Goal: Task Accomplishment & Management: Manage account settings

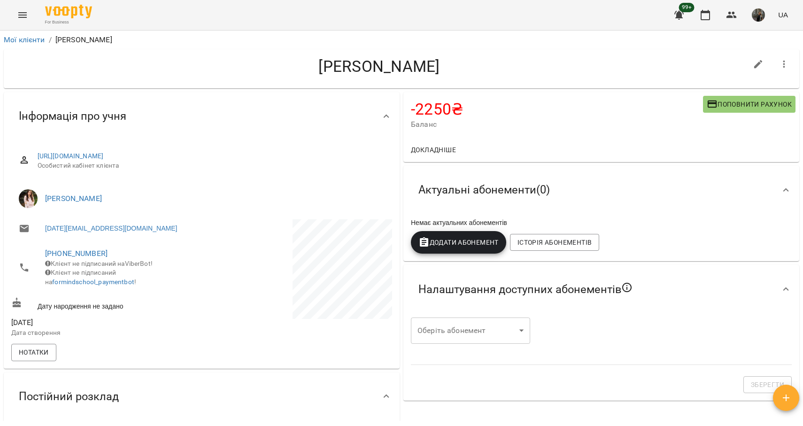
click at [24, 15] on icon "Menu" at bounding box center [22, 15] width 8 height 6
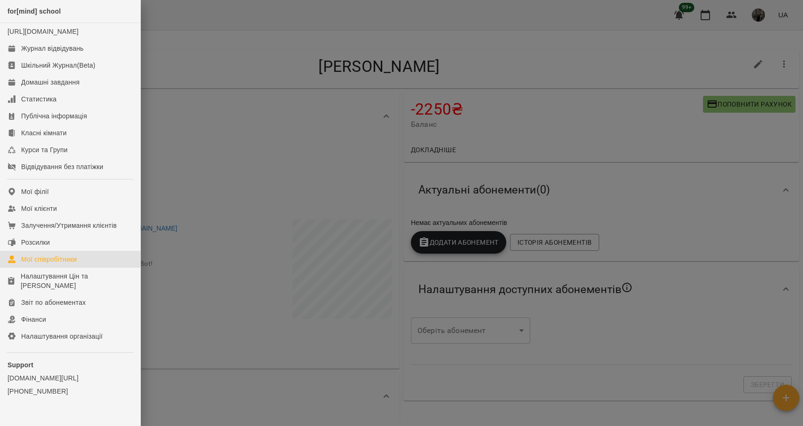
click at [51, 264] on div "Мої співробітники" at bounding box center [49, 259] width 56 height 9
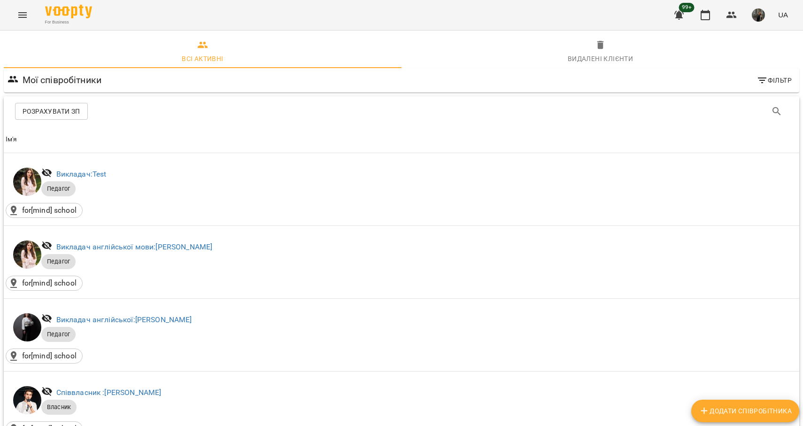
click at [28, 19] on icon "Menu" at bounding box center [22, 14] width 11 height 11
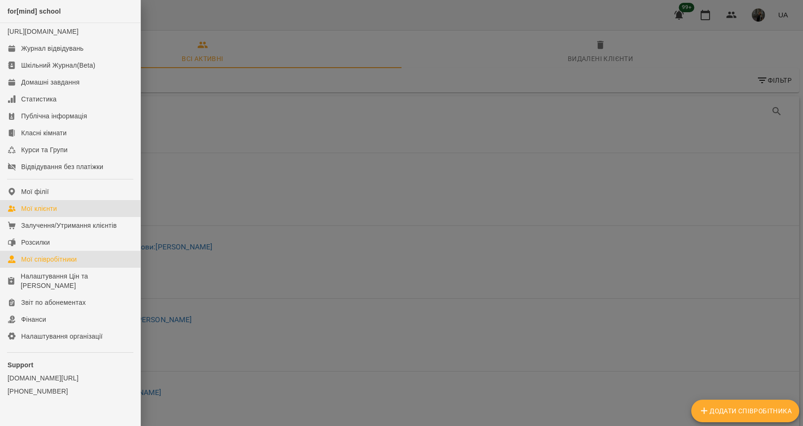
click at [52, 213] on div "Мої клієнти" at bounding box center [39, 208] width 36 height 9
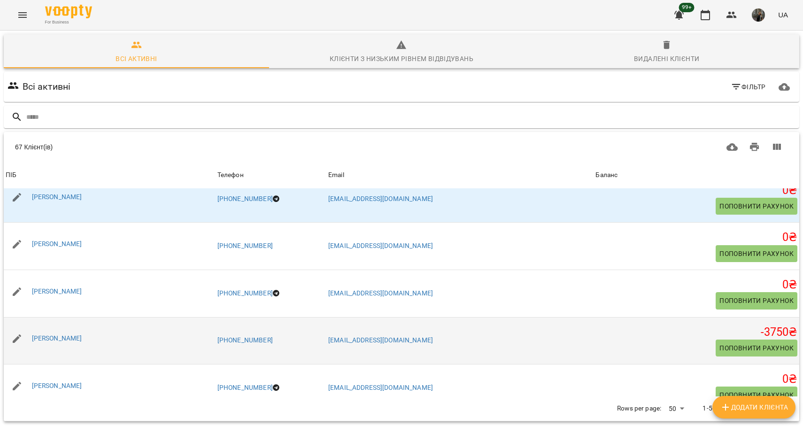
scroll to position [2152, 0]
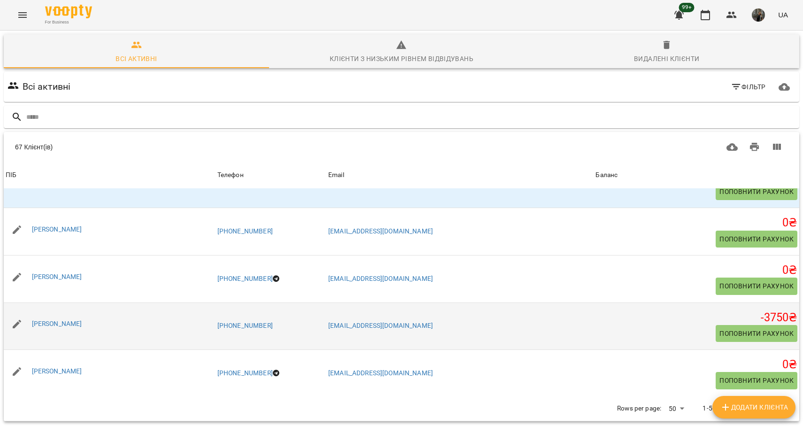
click at [172, 337] on div "[PERSON_NAME]" at bounding box center [110, 326] width 212 height 30
click at [84, 325] on div "[PERSON_NAME]" at bounding box center [57, 323] width 54 height 13
click at [68, 324] on link "[PERSON_NAME]" at bounding box center [57, 324] width 50 height 8
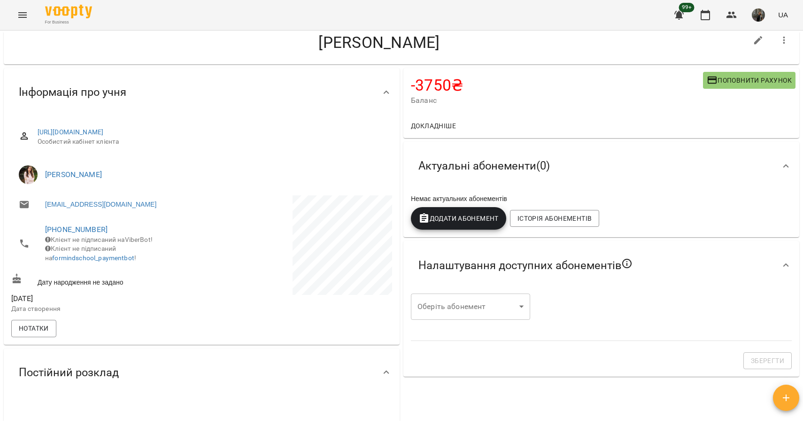
scroll to position [8, 0]
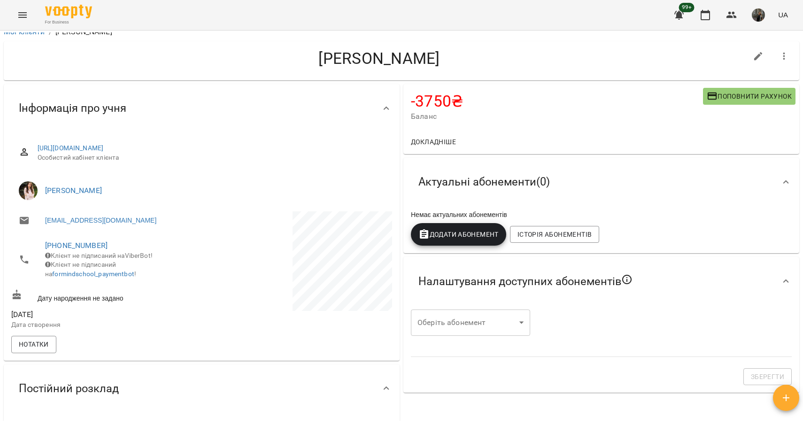
click at [475, 186] on span "Актуальні абонементи ( 0 )" at bounding box center [484, 182] width 132 height 15
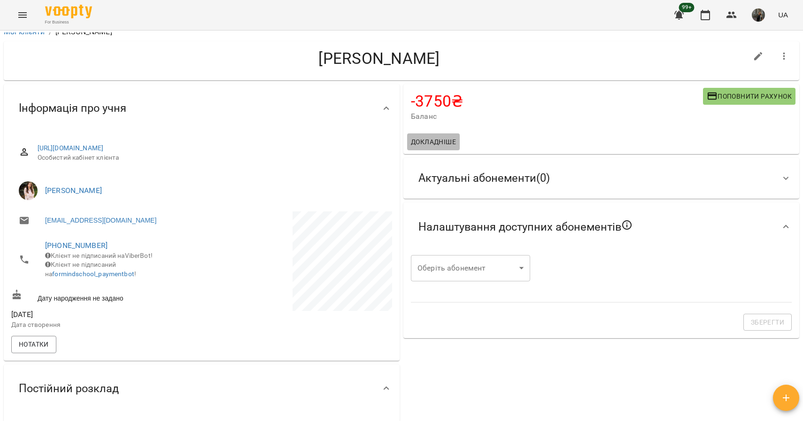
click at [428, 140] on span "Докладніше" at bounding box center [433, 141] width 45 height 11
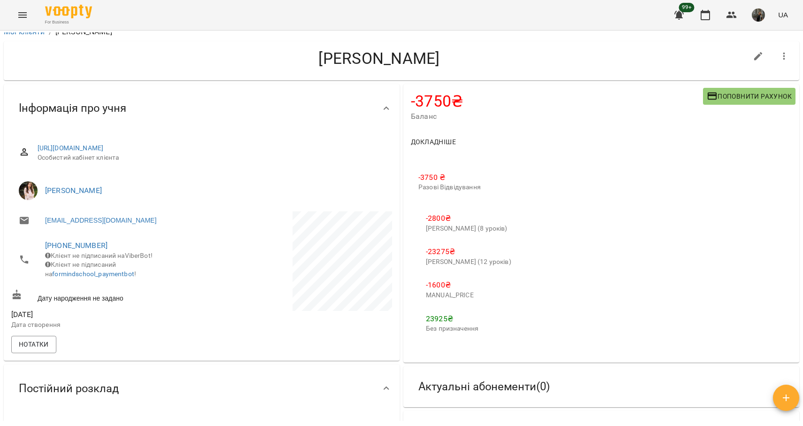
click at [434, 183] on p "Разові Відвідування" at bounding box center [468, 187] width 101 height 9
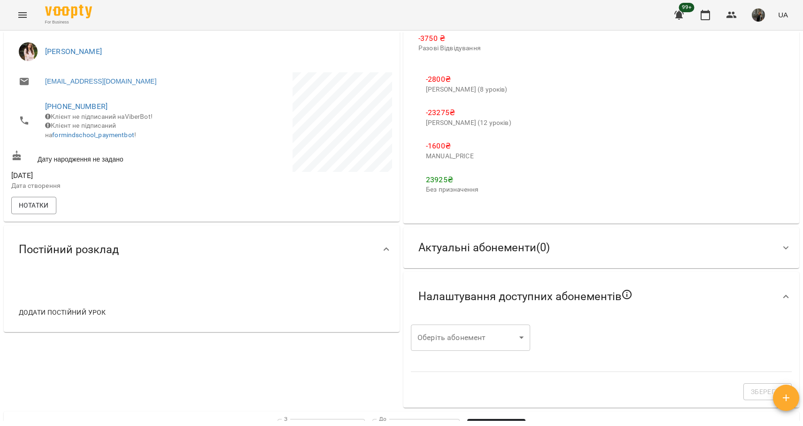
scroll to position [414, 0]
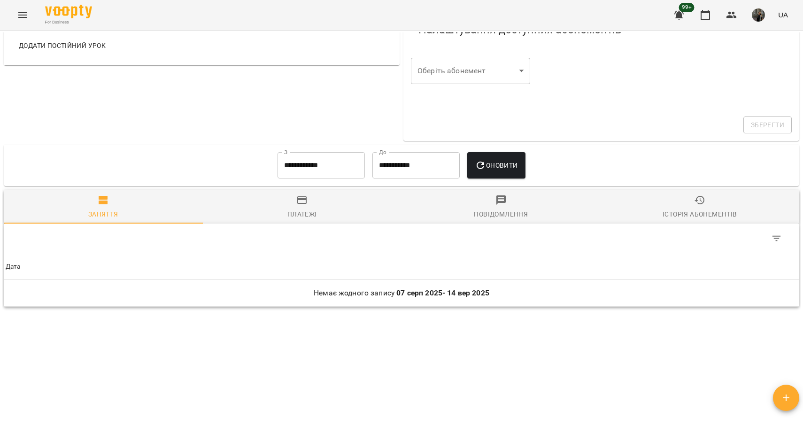
click at [692, 194] on button "Історія абонементів" at bounding box center [700, 207] width 199 height 34
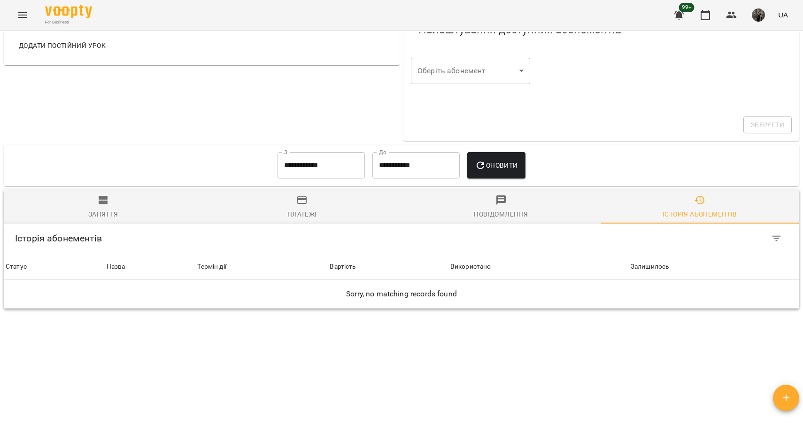
click at [505, 211] on div "Повідомлення" at bounding box center [501, 214] width 54 height 11
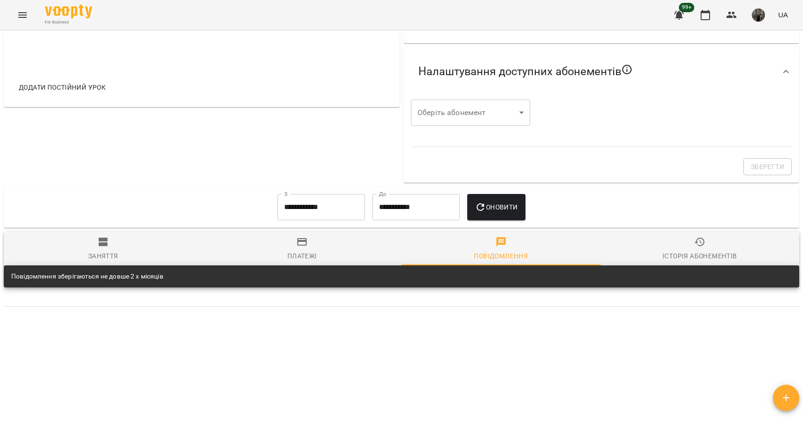
click at [320, 224] on div "**********" at bounding box center [402, 206] width 796 height 41
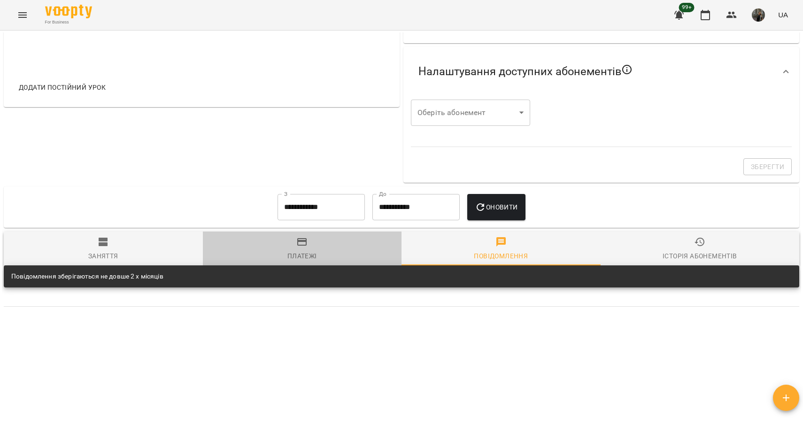
click at [317, 242] on span "Платежі" at bounding box center [303, 248] width 188 height 25
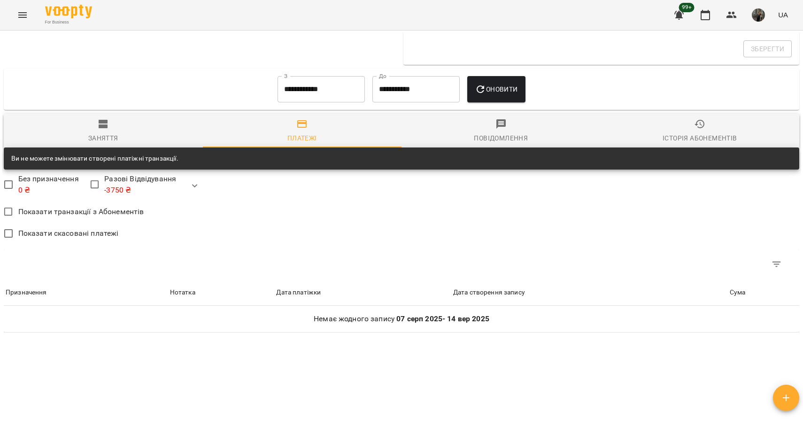
scroll to position [492, 0]
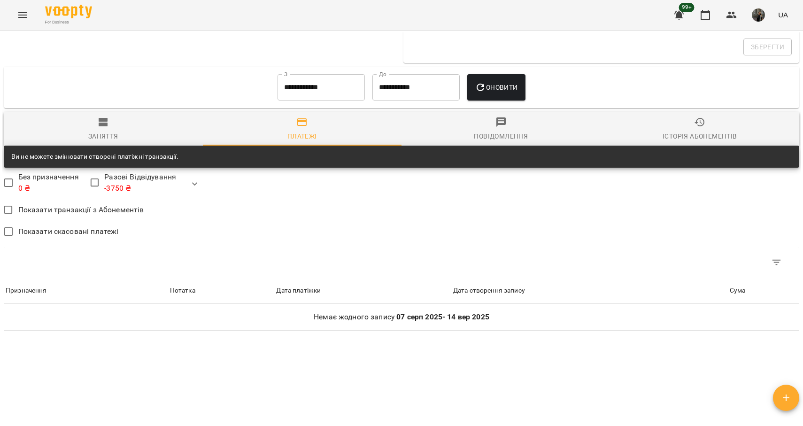
click at [108, 122] on icon "button" at bounding box center [103, 121] width 11 height 11
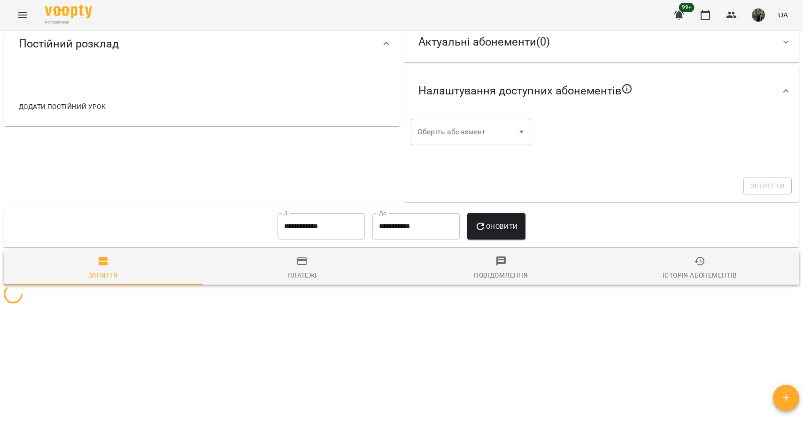
scroll to position [414, 0]
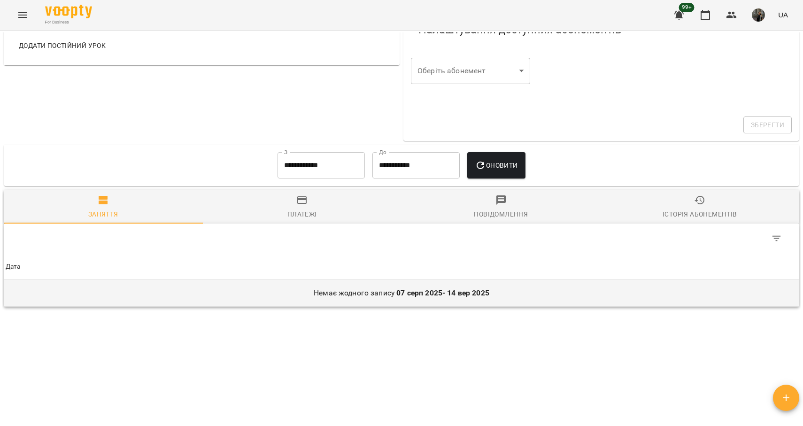
click at [91, 296] on p "Немає жодного запису [DATE] - [DATE]" at bounding box center [402, 292] width 792 height 11
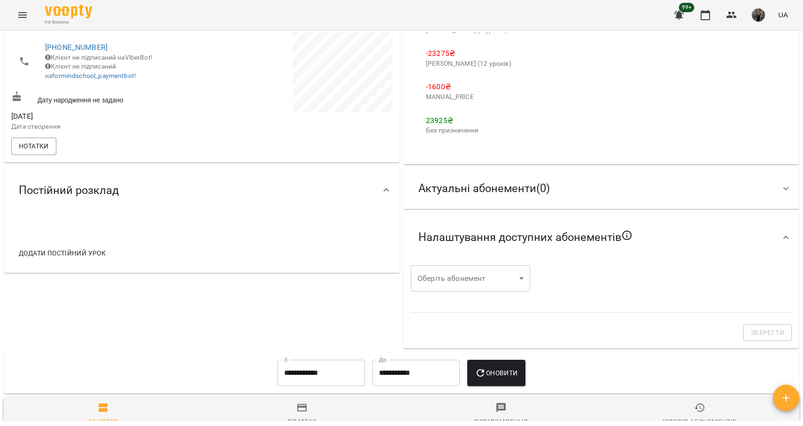
scroll to position [201, 0]
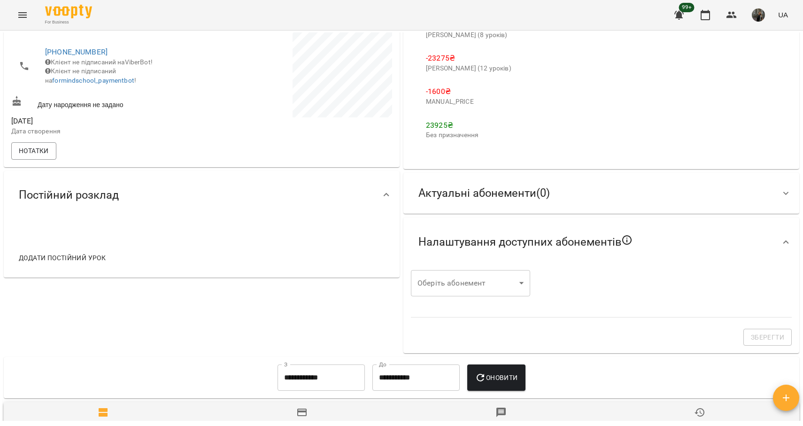
click at [440, 196] on span "Актуальні абонементи ( 0 )" at bounding box center [484, 193] width 132 height 15
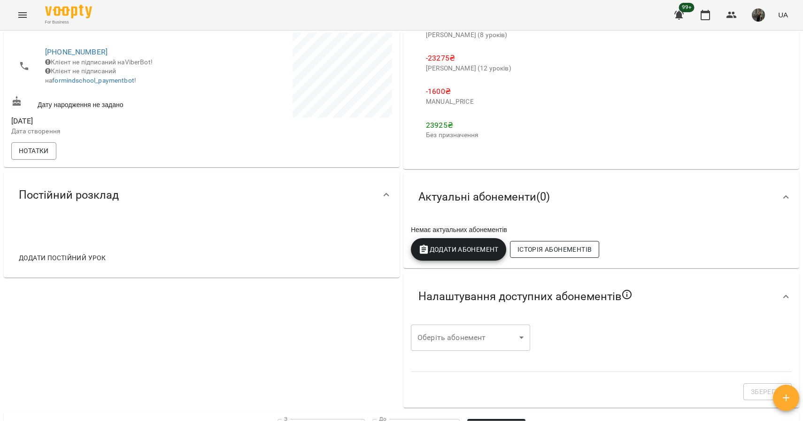
click at [536, 248] on span "Історія абонементів" at bounding box center [555, 249] width 74 height 11
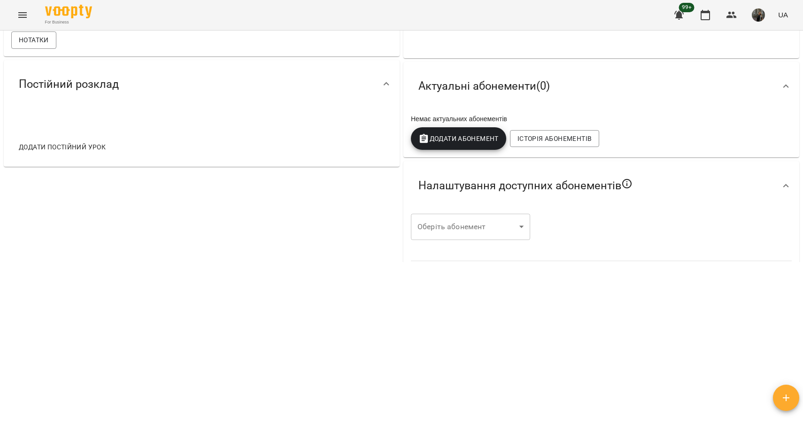
scroll to position [0, 0]
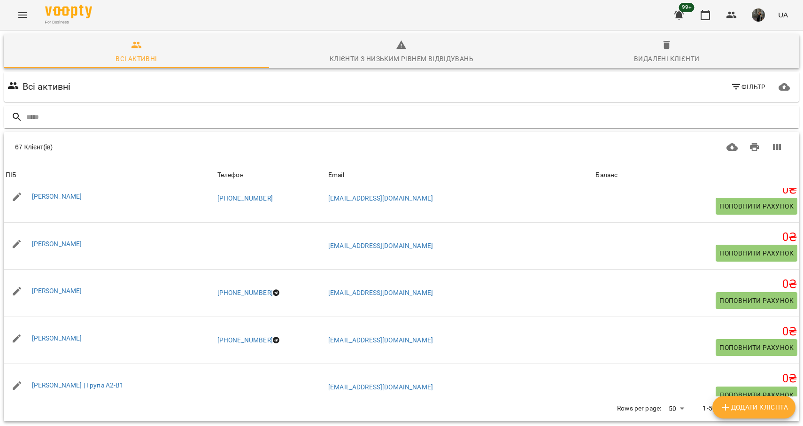
scroll to position [347, 0]
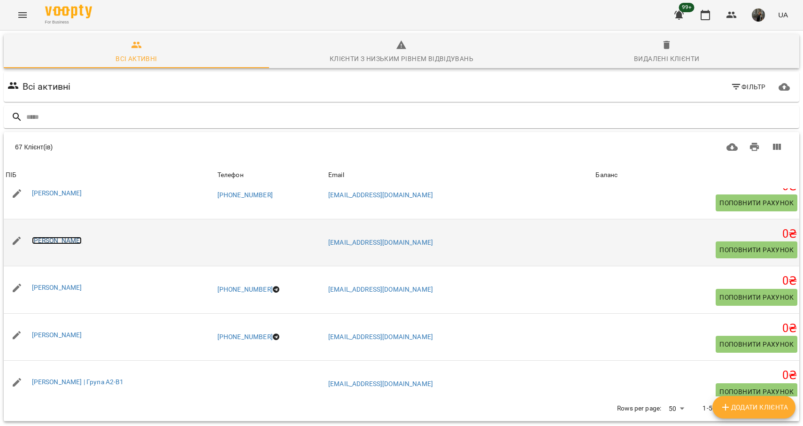
click at [61, 239] on link "[PERSON_NAME]" at bounding box center [57, 241] width 50 height 8
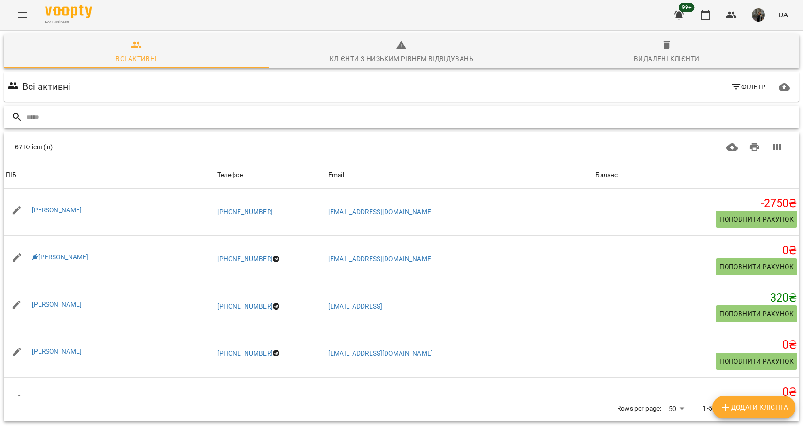
click at [88, 119] on input "text" at bounding box center [410, 116] width 769 height 15
type input "*****"
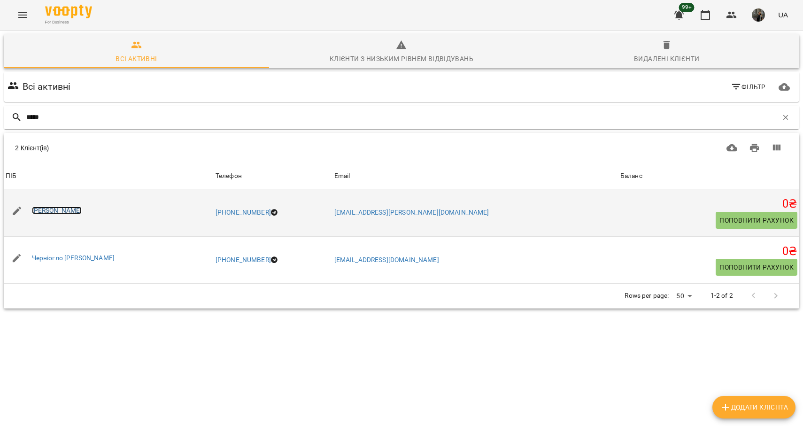
click at [64, 212] on link "[PERSON_NAME]" at bounding box center [57, 211] width 50 height 8
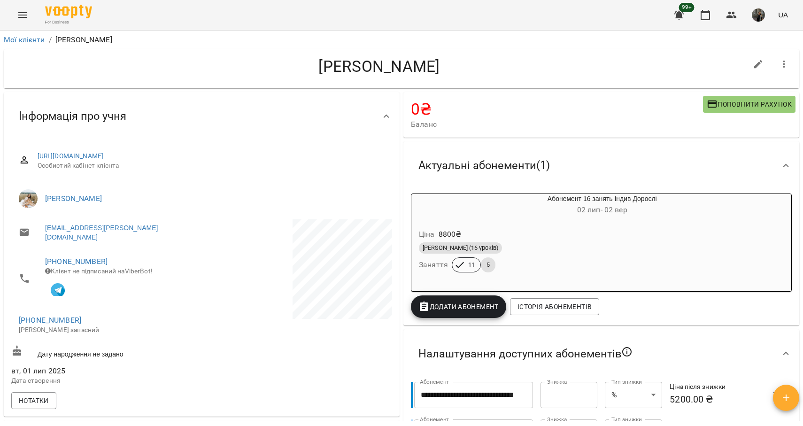
click at [441, 249] on span "[PERSON_NAME] (16 уроків)" at bounding box center [460, 248] width 83 height 8
